Goal: Information Seeking & Learning: Learn about a topic

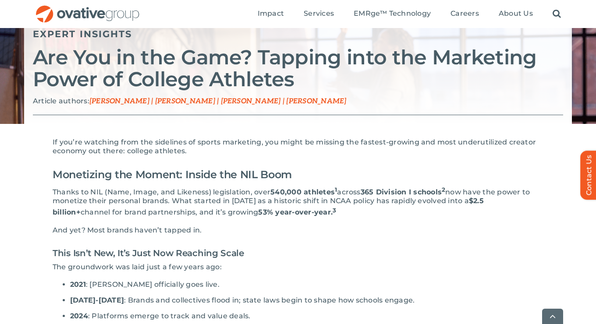
click at [274, 230] on p "And yet? Most brands haven’t tapped in." at bounding box center [298, 230] width 491 height 9
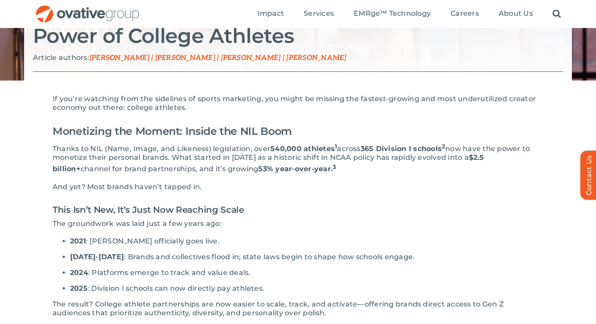
scroll to position [137, 0]
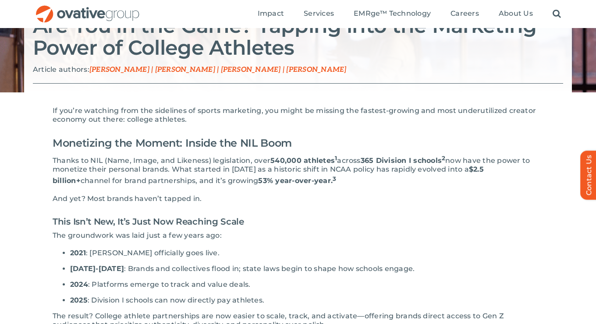
click at [277, 220] on h3 "This Isn’t New, It’s Just Now Reaching Scale" at bounding box center [298, 221] width 491 height 19
click at [234, 212] on h3 "This Isn’t New, It’s Just Now Reaching Scale" at bounding box center [298, 221] width 491 height 19
click at [332, 177] on sup "3" at bounding box center [334, 178] width 4 height 7
click at [332, 179] on sup "3" at bounding box center [334, 178] width 4 height 7
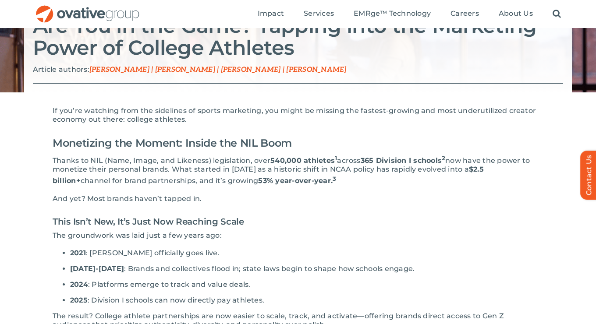
click at [332, 181] on sup "3" at bounding box center [334, 178] width 4 height 7
click at [337, 157] on span "across" at bounding box center [348, 160] width 23 height 8
drag, startPoint x: 136, startPoint y: 120, endPoint x: 94, endPoint y: 116, distance: 42.3
click at [94, 116] on span "If you’re watching from the sidelines of sports marketing, you might be missing…" at bounding box center [294, 114] width 483 height 17
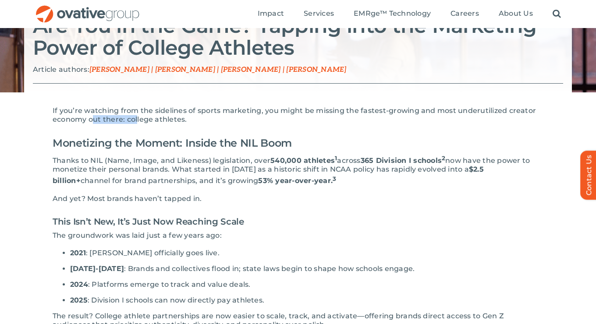
click at [94, 116] on span "If you’re watching from the sidelines of sports marketing, you might be missing…" at bounding box center [294, 114] width 483 height 17
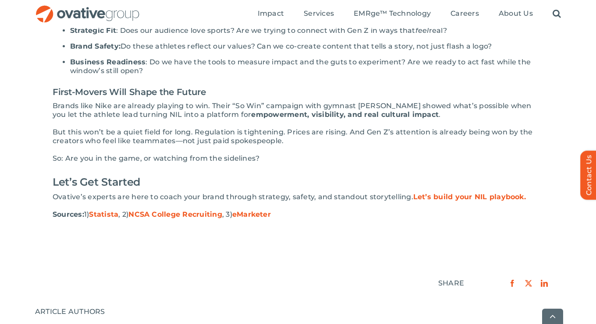
scroll to position [720, 0]
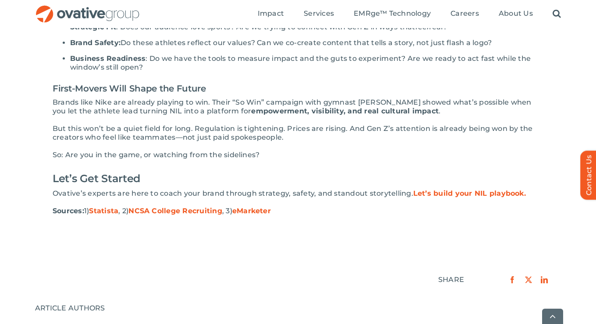
click at [255, 207] on span "eMarketer" at bounding box center [251, 211] width 39 height 8
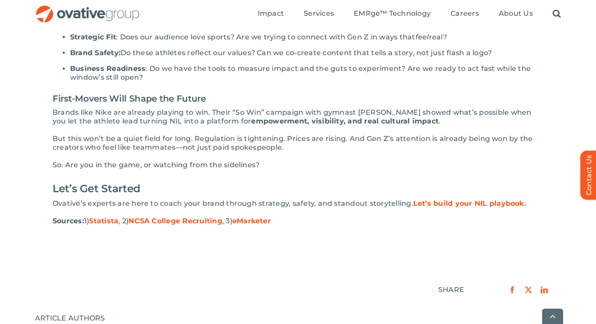
scroll to position [772, 0]
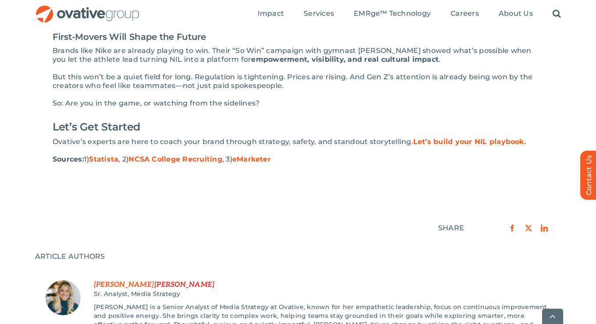
click at [105, 155] on span "Statista" at bounding box center [103, 159] width 29 height 8
click at [185, 155] on span "NCSA College Recruiting" at bounding box center [175, 159] width 94 height 8
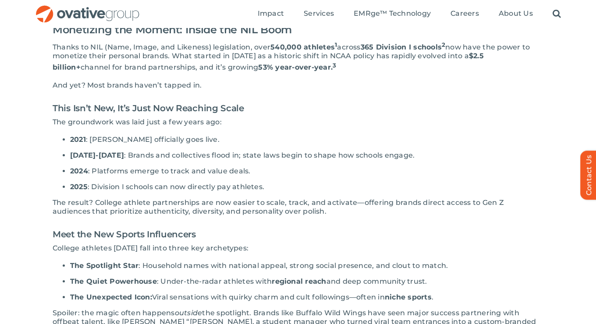
scroll to position [208, 0]
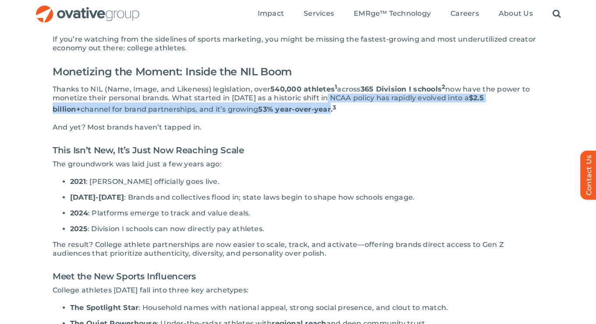
drag, startPoint x: 321, startPoint y: 97, endPoint x: 270, endPoint y: 109, distance: 52.6
click at [270, 109] on p "Thanks to NIL (Name, Image, and Likeness) legislation, over 540,000 athletes 1 …" at bounding box center [298, 98] width 491 height 32
copy p "NCAA policy has rapidly evolved into a $2.5 billion+ channel for brand partners…"
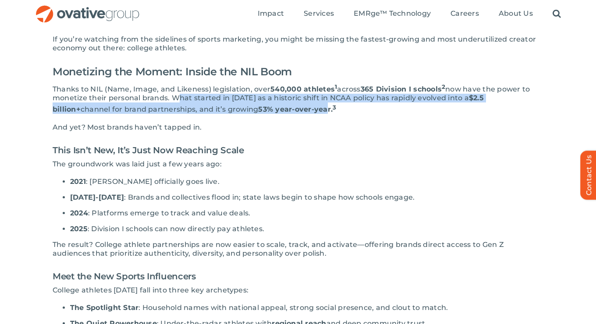
drag, startPoint x: 171, startPoint y: 96, endPoint x: 269, endPoint y: 109, distance: 98.0
click at [269, 109] on p "Thanks to NIL (Name, Image, and Likeness) legislation, over 540,000 athletes 1 …" at bounding box center [298, 98] width 491 height 32
copy p "What started in [DATE] as a historic shift in NCAA policy has rapidly evolved i…"
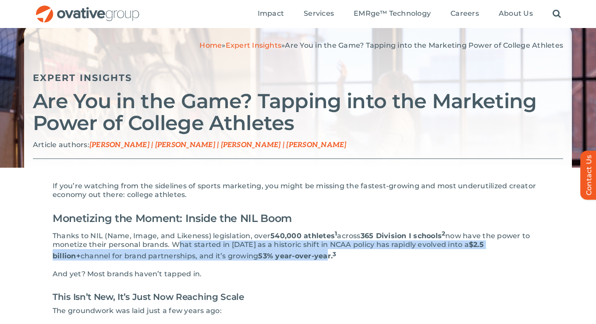
scroll to position [0, 0]
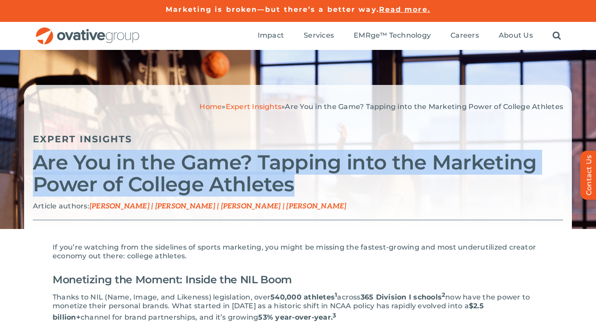
drag, startPoint x: 36, startPoint y: 163, endPoint x: 292, endPoint y: 182, distance: 256.5
click at [292, 182] on h2 "Are You in the Game? Tapping into the Marketing Power of College Athletes" at bounding box center [298, 174] width 530 height 44
copy h2 "Are You in the Game? Tapping into the Marketing Power of College Athletes"
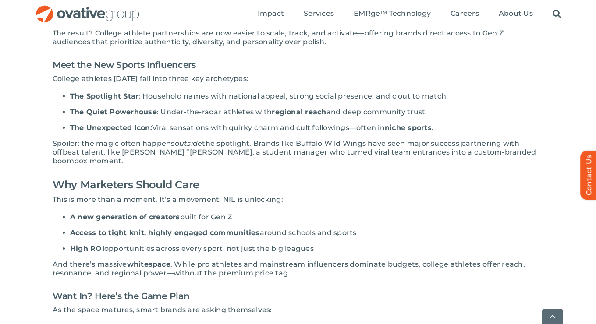
scroll to position [424, 0]
